Goal: Find specific page/section: Find specific page/section

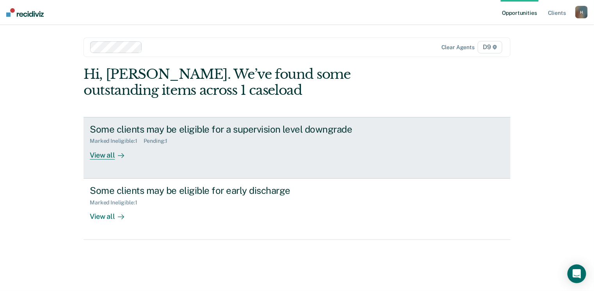
click at [106, 154] on div "View all" at bounding box center [112, 151] width 44 height 15
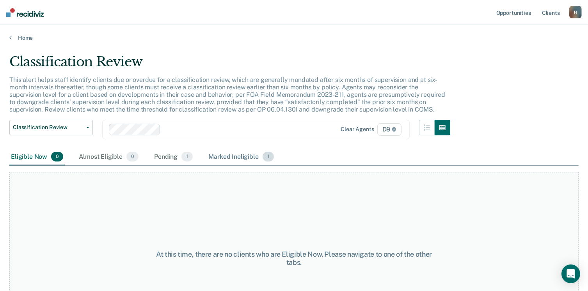
click at [224, 157] on div "Marked Ineligible 1" at bounding box center [241, 157] width 69 height 17
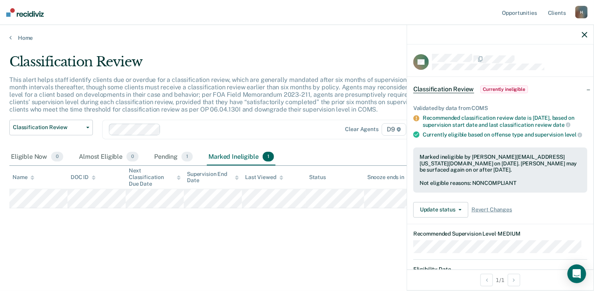
click at [584, 35] on icon "button" at bounding box center [584, 34] width 5 height 5
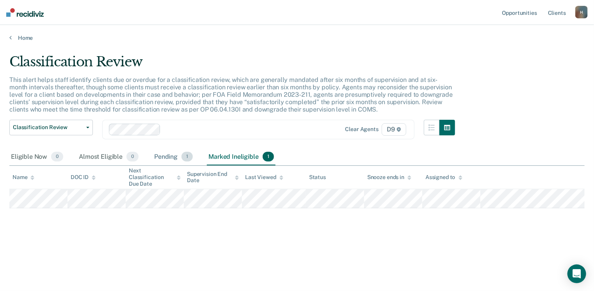
click at [166, 158] on div "Pending 1" at bounding box center [174, 157] width 42 height 17
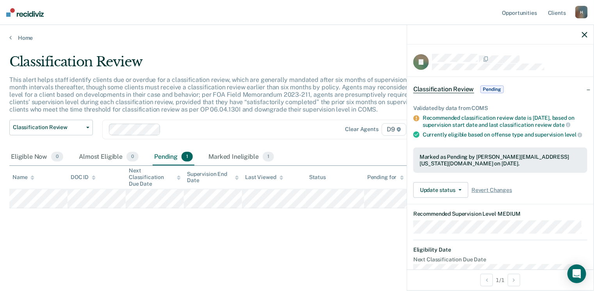
click at [587, 36] on icon "button" at bounding box center [584, 34] width 5 height 5
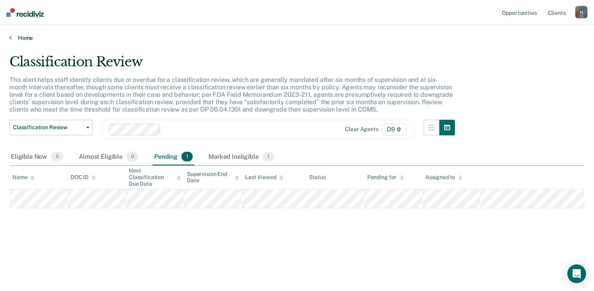
click at [30, 36] on link "Home" at bounding box center [296, 37] width 575 height 7
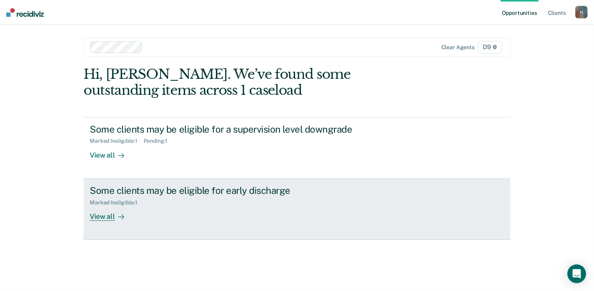
click at [114, 205] on div "Marked Ineligible : 1" at bounding box center [116, 202] width 53 height 7
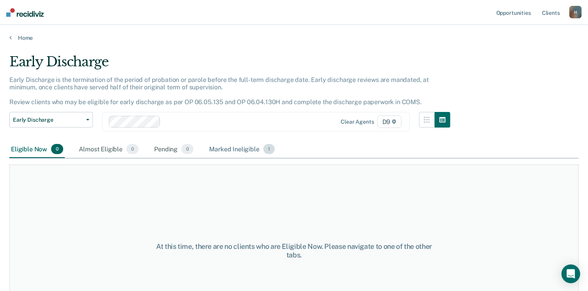
click at [245, 149] on div "Marked Ineligible 1" at bounding box center [242, 149] width 69 height 17
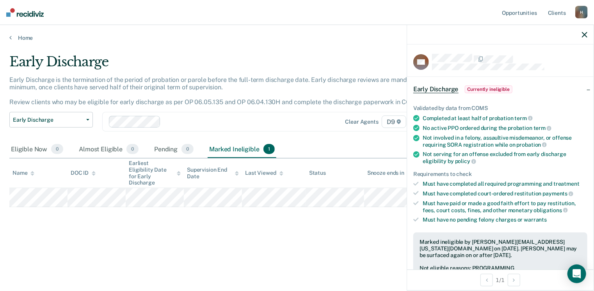
click at [583, 35] on icon "button" at bounding box center [584, 34] width 5 height 5
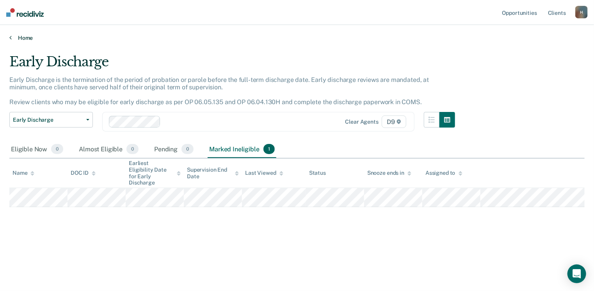
click at [23, 39] on link "Home" at bounding box center [296, 37] width 575 height 7
